Goal: Task Accomplishment & Management: Manage account settings

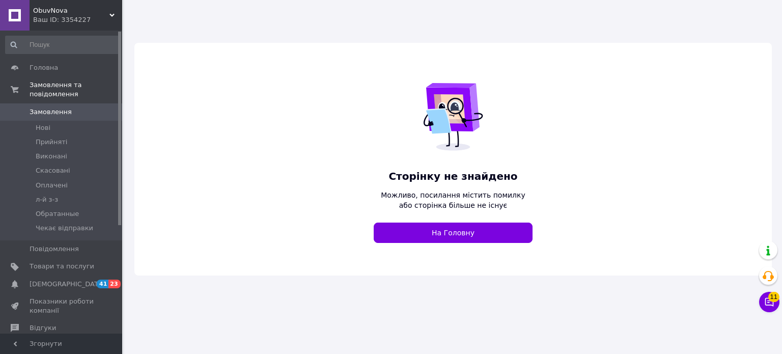
click at [73, 15] on div "Ваш ID: 3354227" at bounding box center [77, 19] width 89 height 9
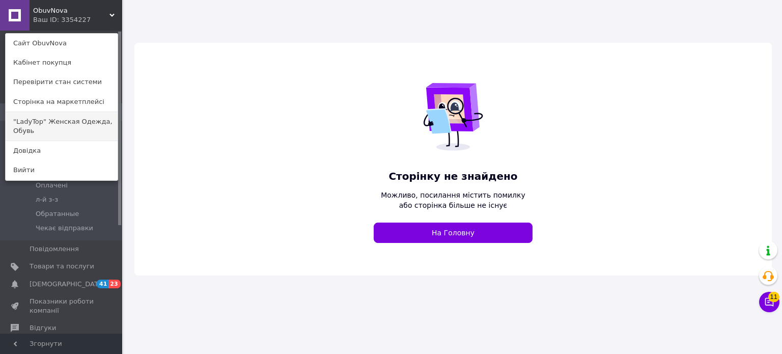
click at [72, 126] on link ""LadyTop" Женская Одежда, Обувь" at bounding box center [62, 126] width 112 height 29
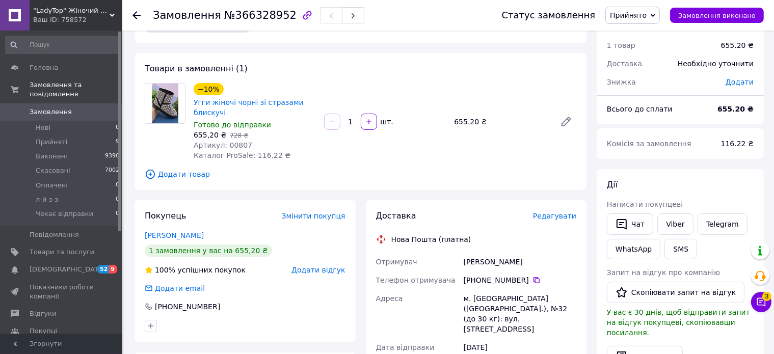
scroll to position [8, 0]
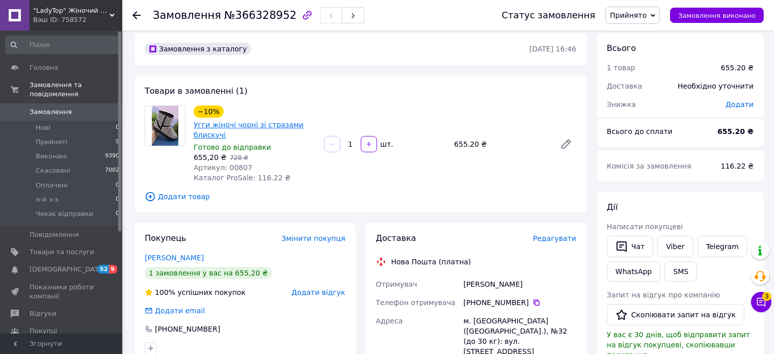
click at [240, 124] on link "Угги жіночі чорні зі стразами блискучі" at bounding box center [249, 130] width 110 height 18
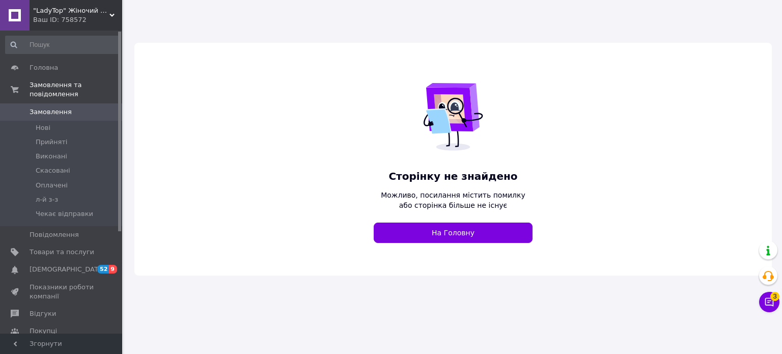
click at [53, 16] on div "Ваш ID: 758572" at bounding box center [77, 19] width 89 height 9
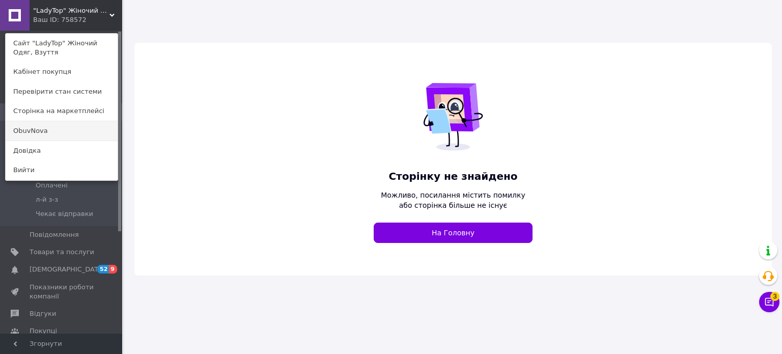
click at [32, 132] on link "ObuvNova" at bounding box center [62, 130] width 112 height 19
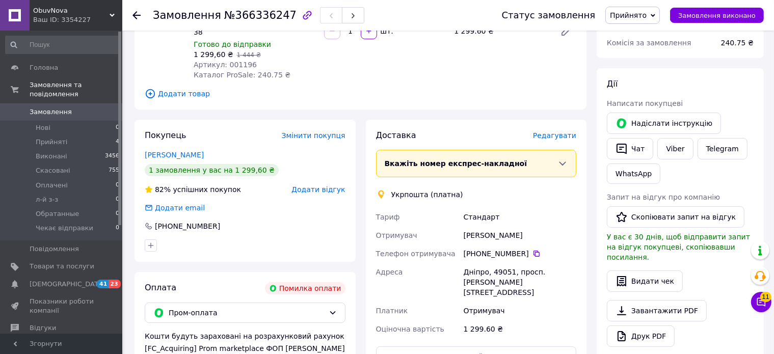
scroll to position [102, 0]
